Goal: Check status: Check status

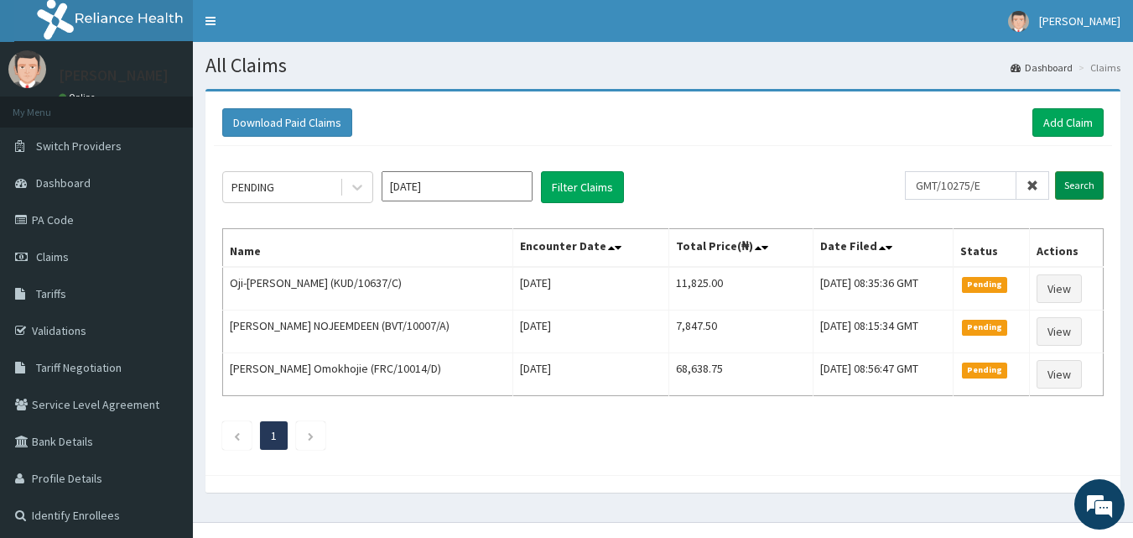
type input "GMT/10275/E"
click at [1083, 182] on input "Search" at bounding box center [1079, 185] width 49 height 29
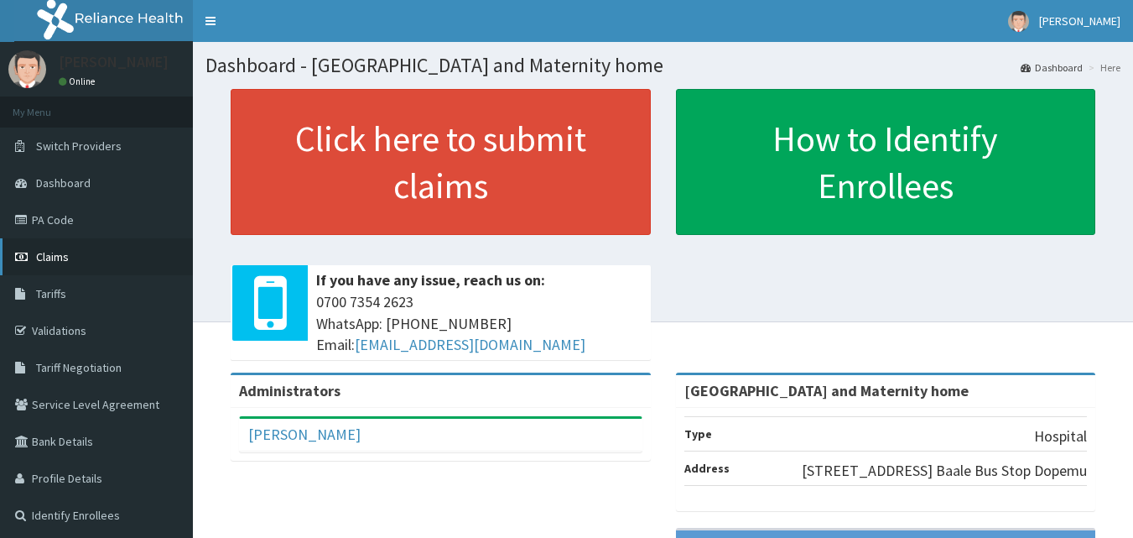
click at [106, 255] on link "Claims" at bounding box center [96, 256] width 193 height 37
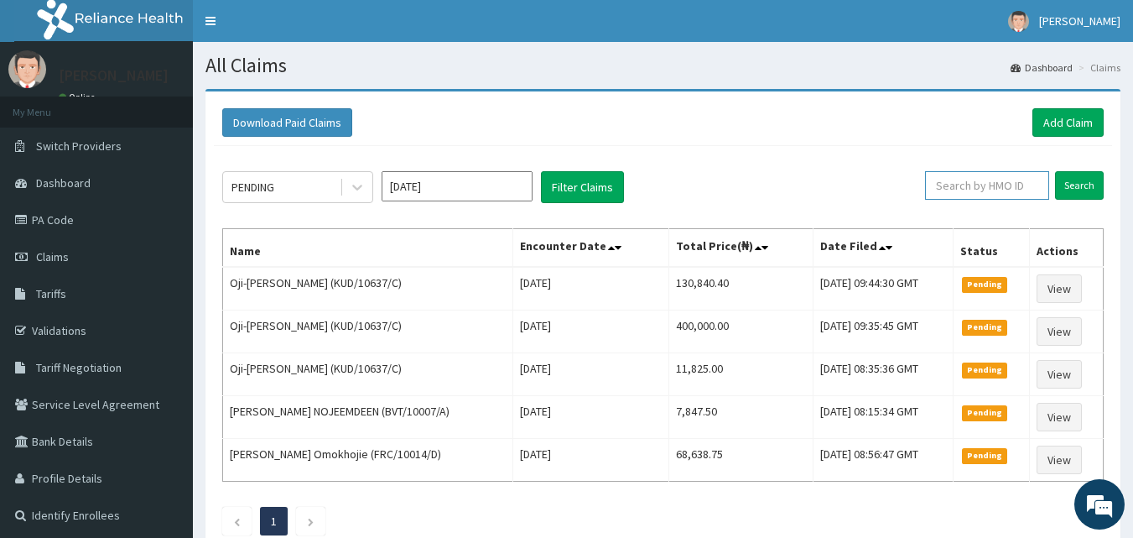
click at [1000, 182] on input "text" at bounding box center [987, 185] width 124 height 29
paste input "GMT/10275/E"
type input "GMT/10275/E"
click at [1077, 190] on input "Search" at bounding box center [1079, 185] width 49 height 29
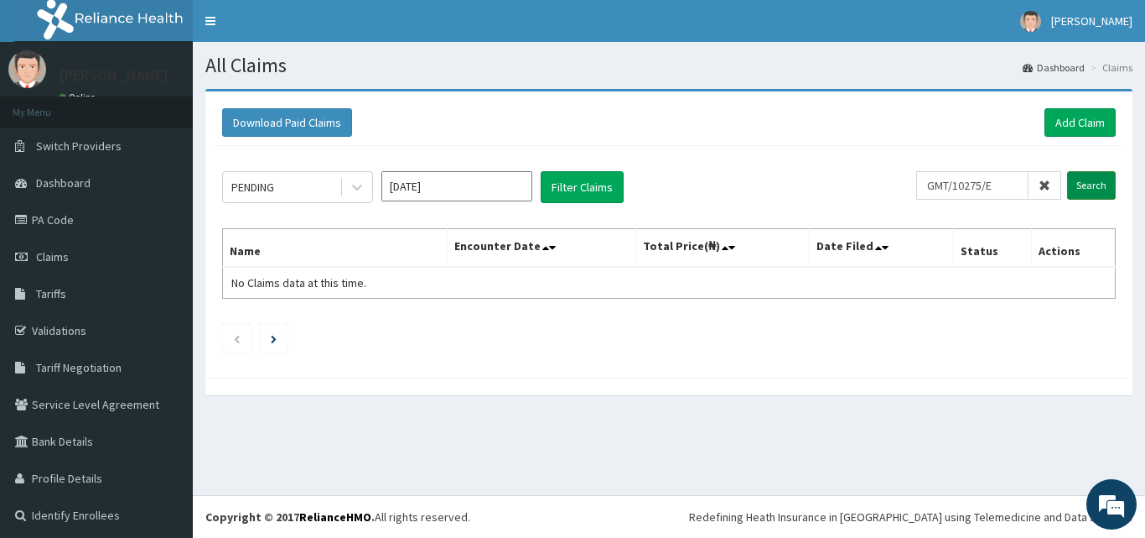
click at [1077, 190] on input "Search" at bounding box center [1092, 185] width 49 height 29
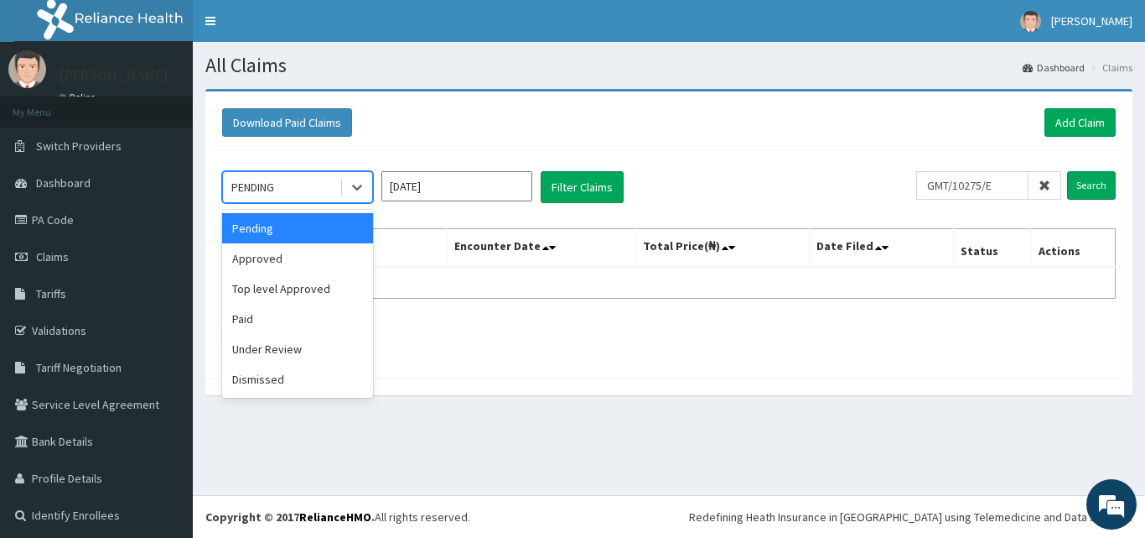
click at [335, 193] on div "PENDING" at bounding box center [281, 187] width 117 height 27
click at [299, 260] on div "Approved" at bounding box center [297, 258] width 151 height 30
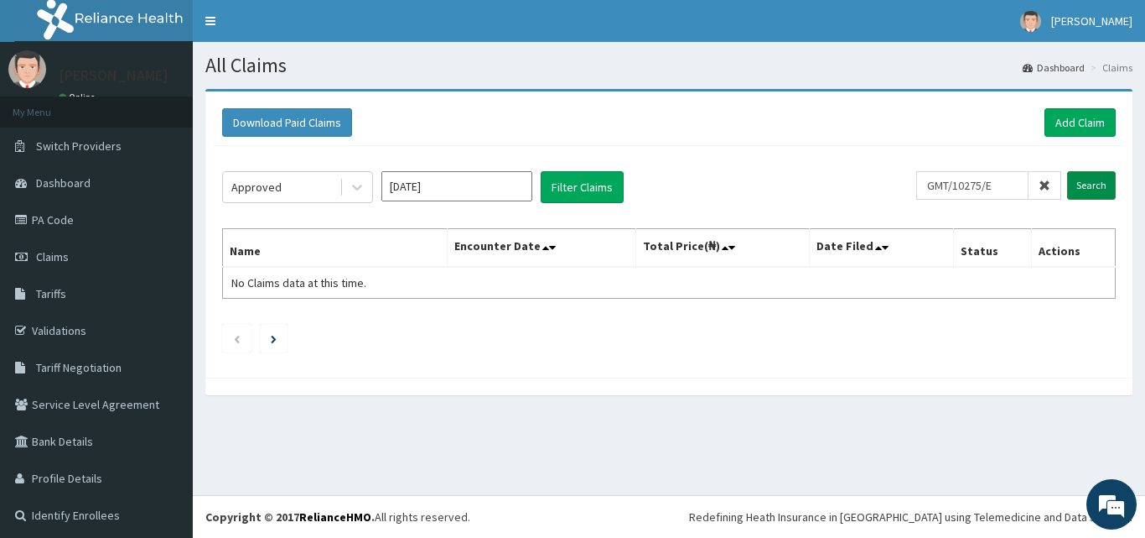
click at [1070, 190] on input "Search" at bounding box center [1092, 185] width 49 height 29
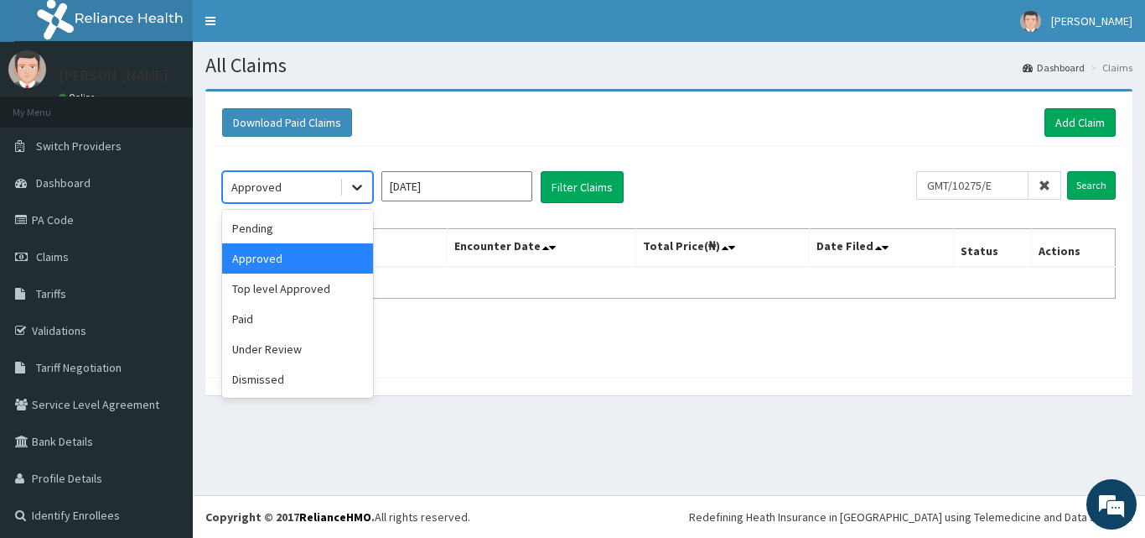
click at [351, 186] on icon at bounding box center [357, 187] width 17 height 17
click at [328, 309] on div "Paid" at bounding box center [297, 319] width 151 height 30
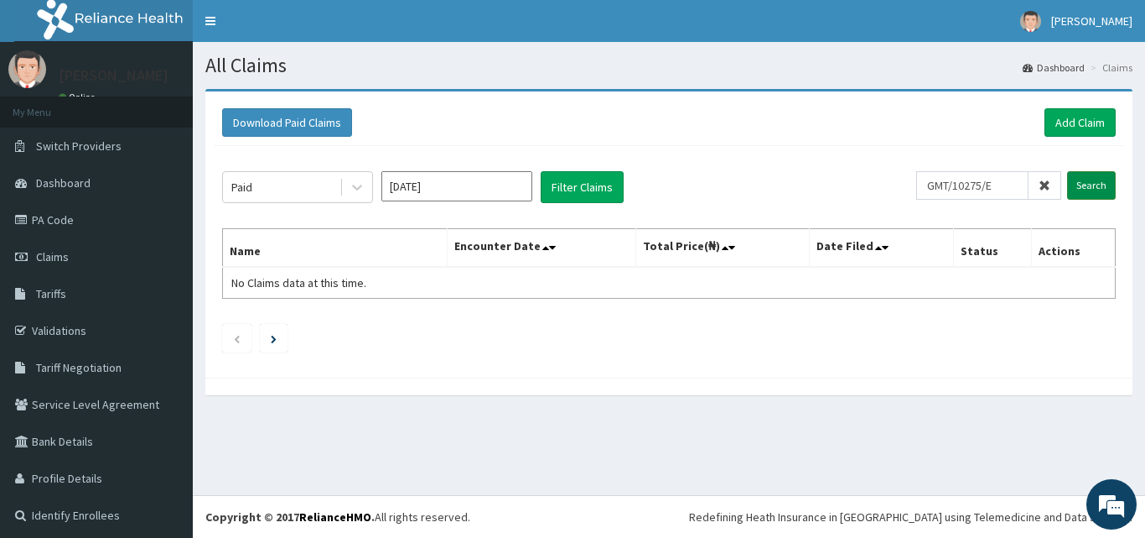
click at [1080, 186] on input "Search" at bounding box center [1092, 185] width 49 height 29
click at [328, 190] on div "Paid" at bounding box center [281, 187] width 117 height 27
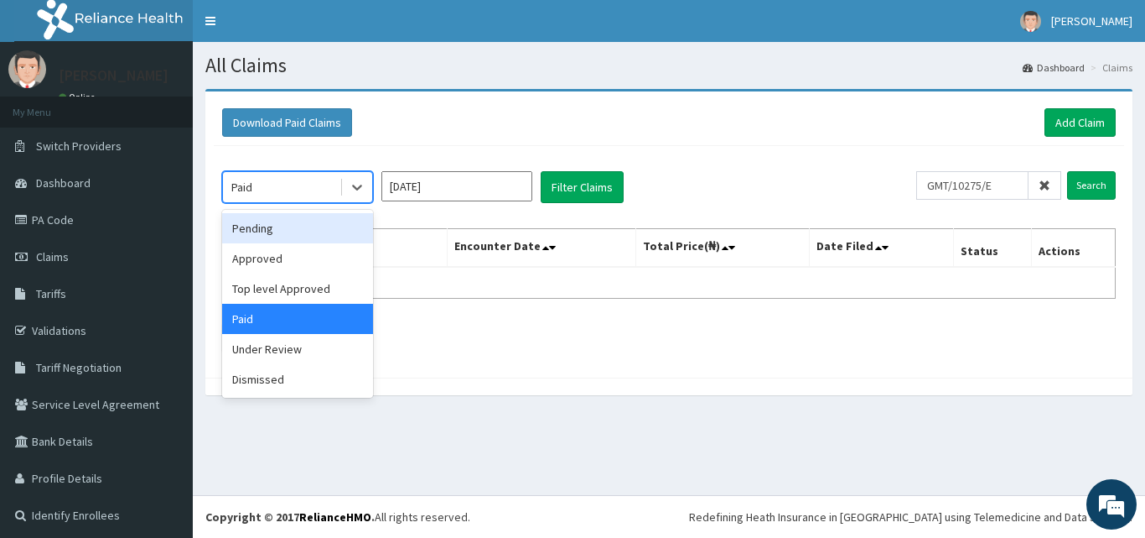
click at [304, 231] on div "Pending" at bounding box center [297, 228] width 151 height 30
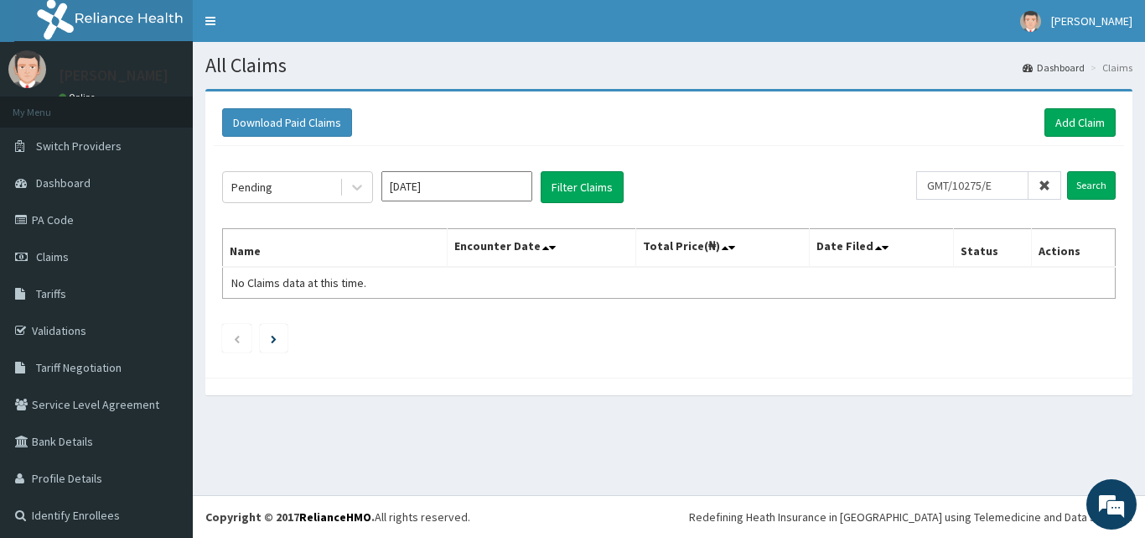
click at [1039, 190] on icon at bounding box center [1045, 185] width 12 height 12
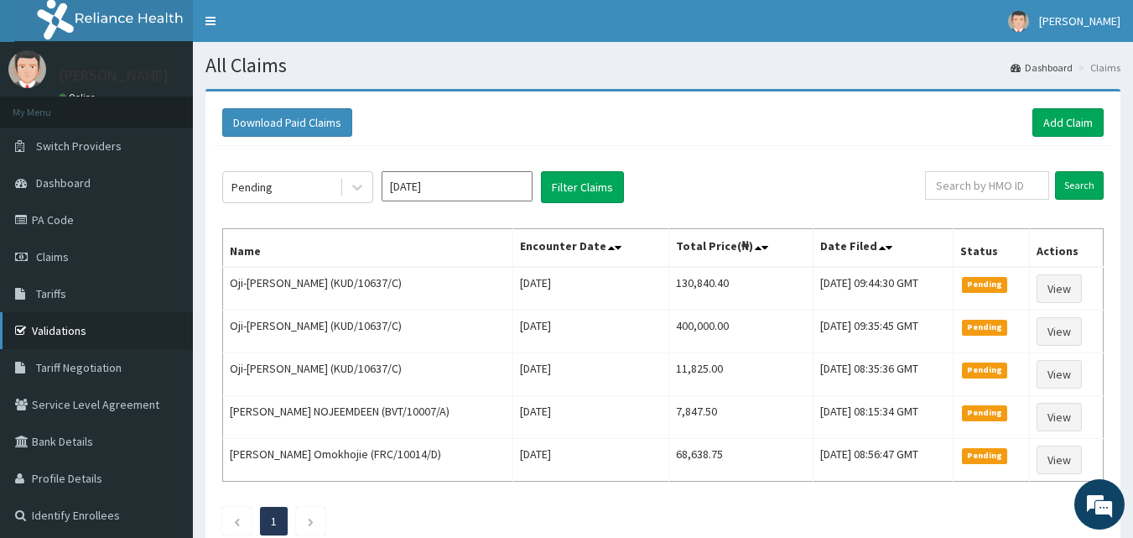
click at [37, 334] on link "Validations" at bounding box center [96, 330] width 193 height 37
